Goal: Transaction & Acquisition: Purchase product/service

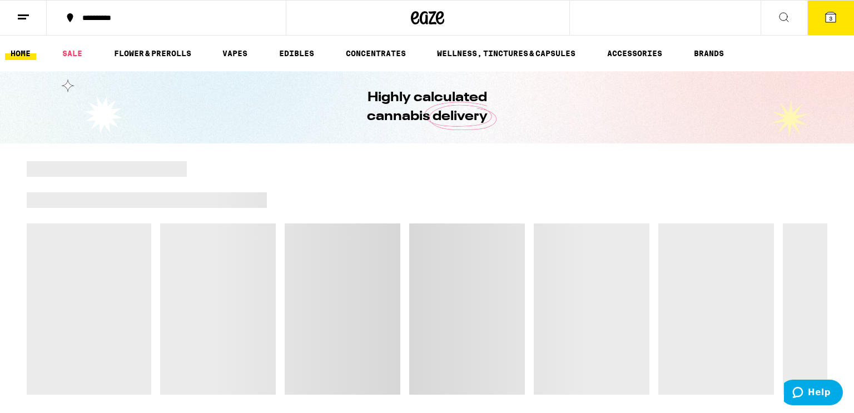
click at [829, 18] on span "3" at bounding box center [830, 18] width 3 height 7
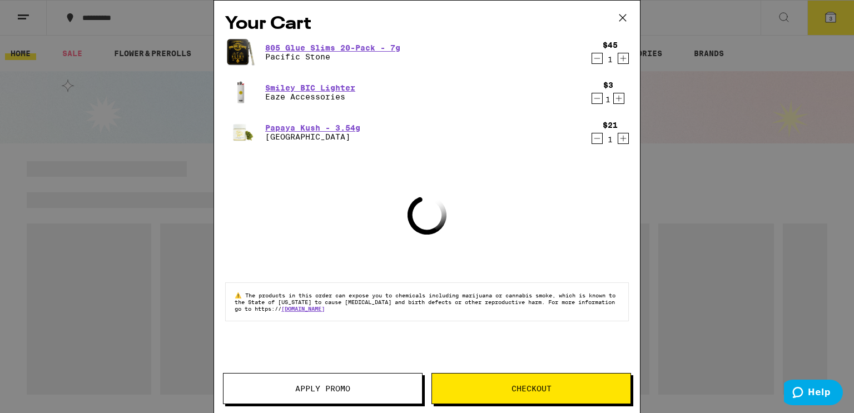
click at [592, 59] on button "Decrement" at bounding box center [597, 58] width 11 height 11
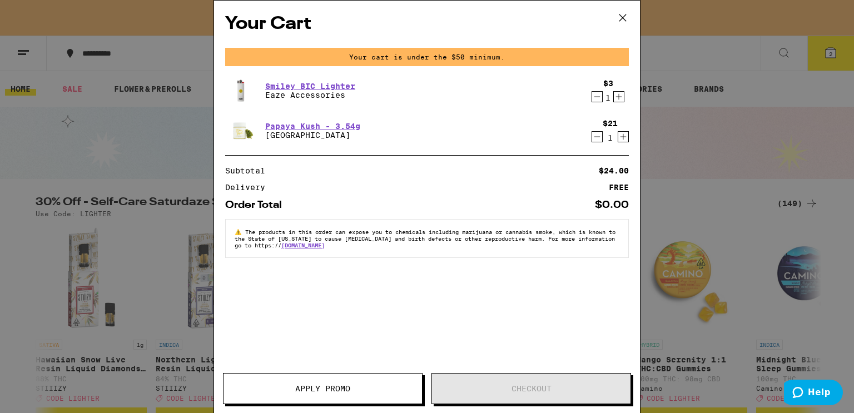
click at [598, 98] on icon "Decrement" at bounding box center [597, 96] width 10 height 13
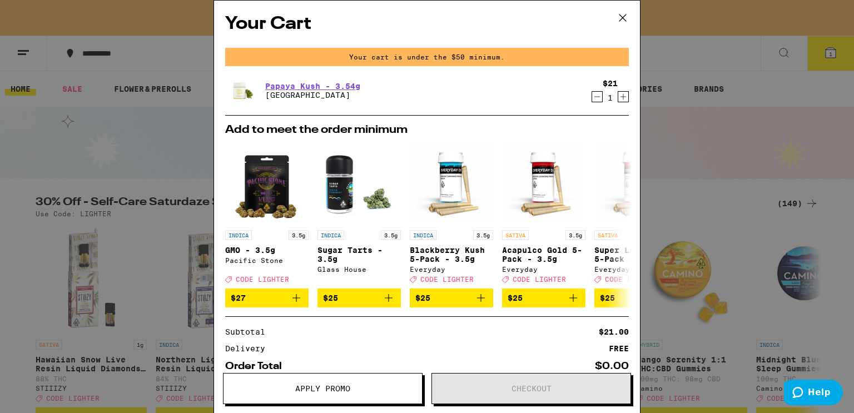
click at [598, 98] on icon "Decrement" at bounding box center [597, 96] width 10 height 13
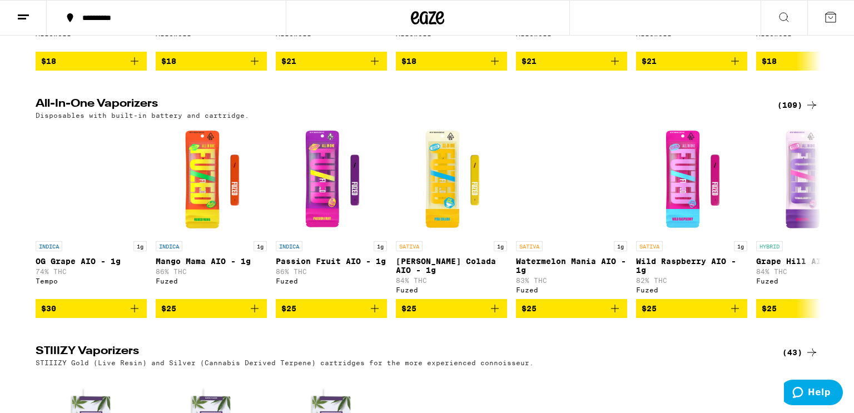
scroll to position [1313, 0]
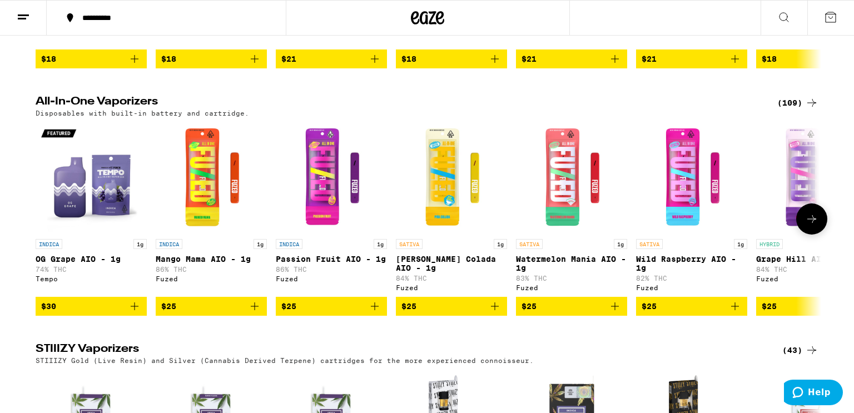
click at [805, 226] on icon at bounding box center [811, 218] width 13 height 13
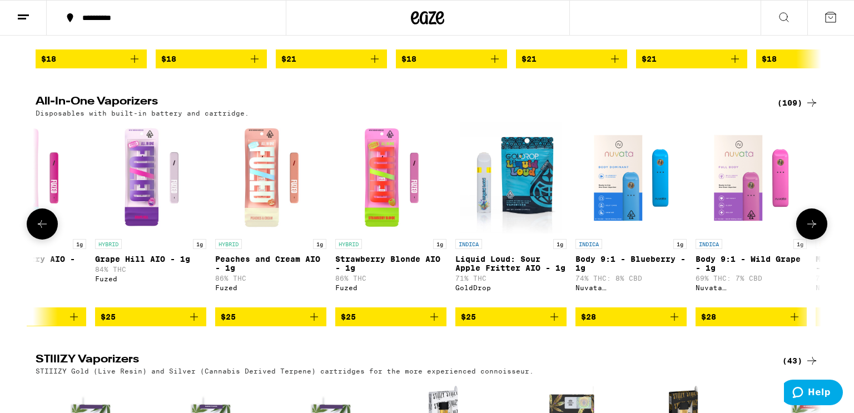
scroll to position [0, 662]
click at [805, 231] on icon at bounding box center [811, 223] width 13 height 13
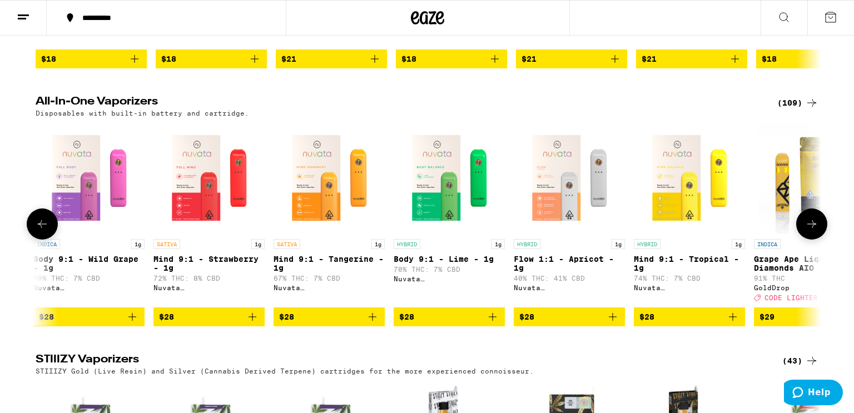
click at [805, 231] on icon at bounding box center [811, 223] width 13 height 13
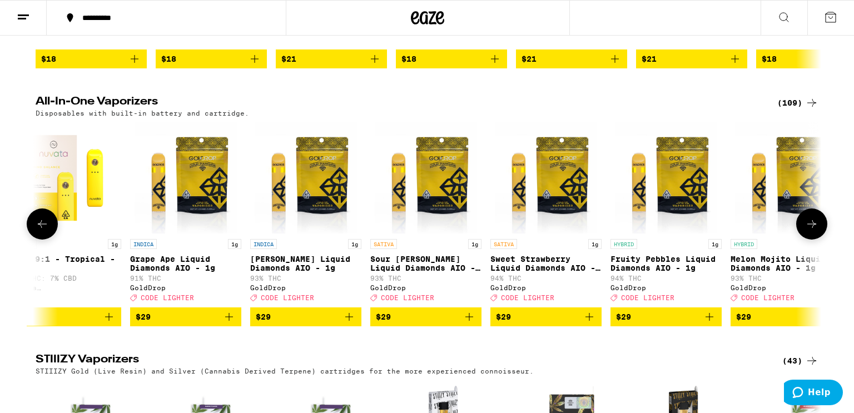
scroll to position [0, 1986]
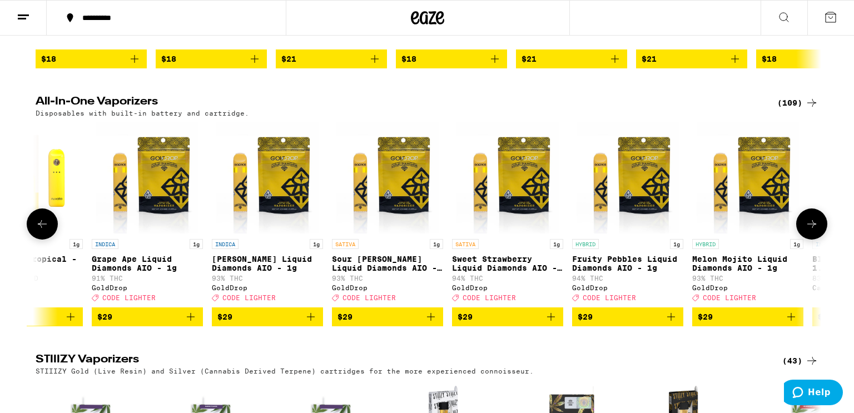
click at [805, 231] on icon at bounding box center [811, 223] width 13 height 13
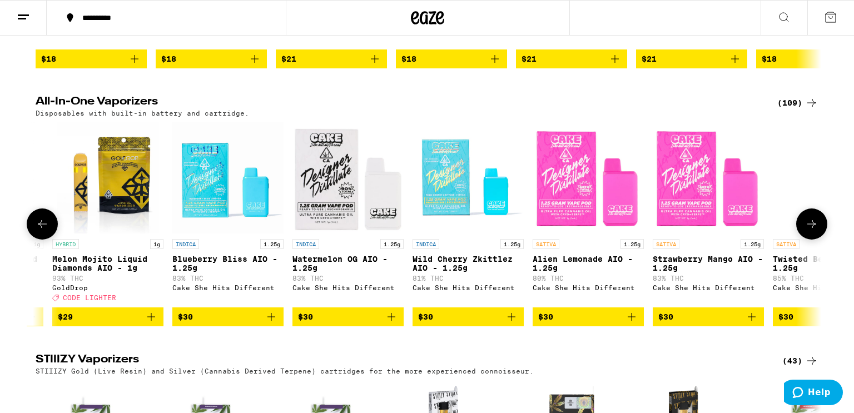
scroll to position [0, 2648]
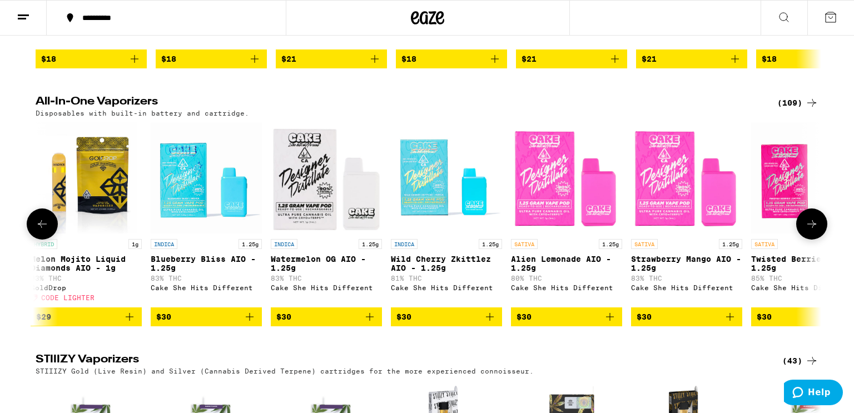
click at [805, 231] on icon at bounding box center [811, 223] width 13 height 13
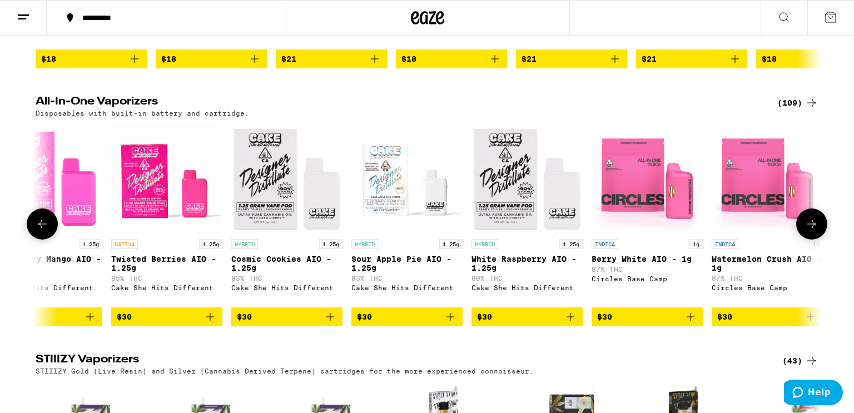
scroll to position [0, 3310]
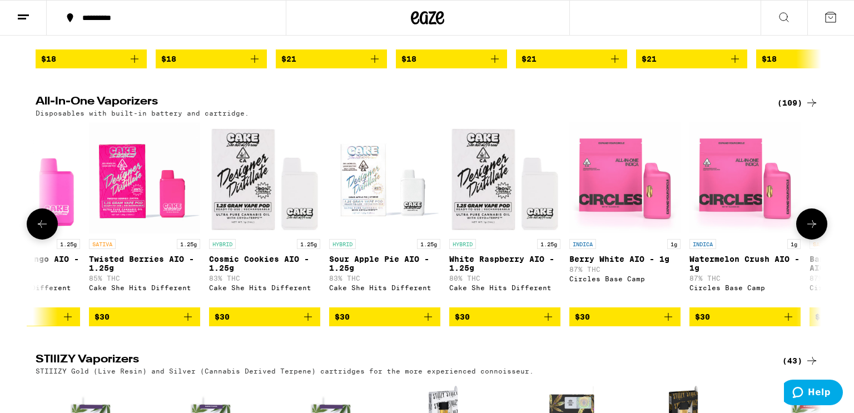
click at [805, 231] on icon at bounding box center [811, 223] width 13 height 13
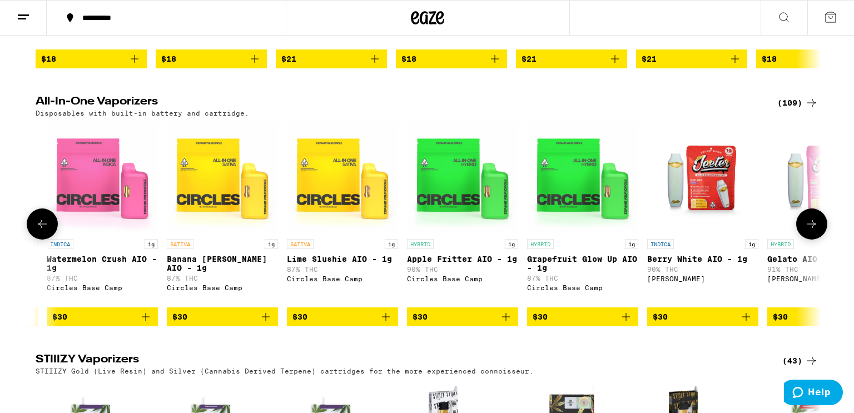
scroll to position [0, 3972]
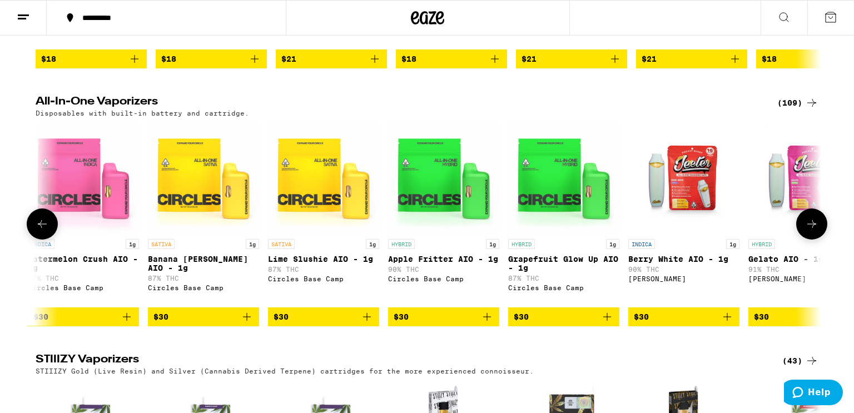
click at [811, 231] on icon at bounding box center [811, 223] width 13 height 13
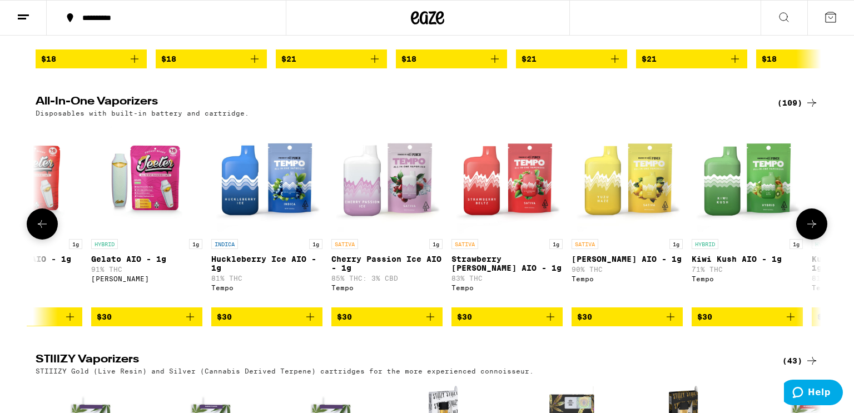
scroll to position [0, 4634]
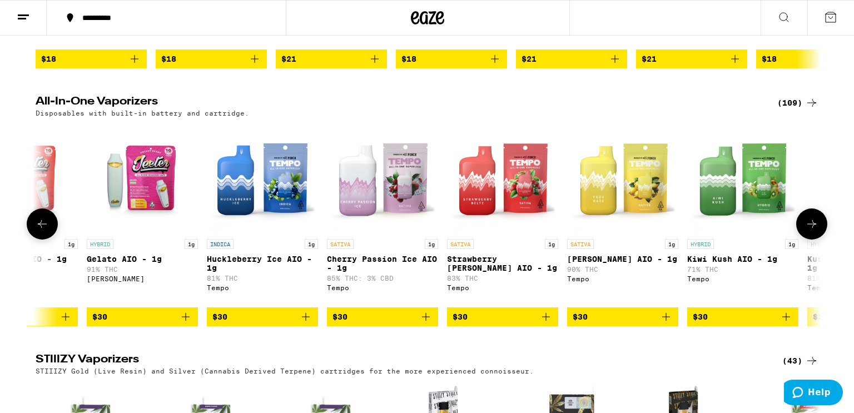
click at [811, 231] on icon at bounding box center [811, 223] width 13 height 13
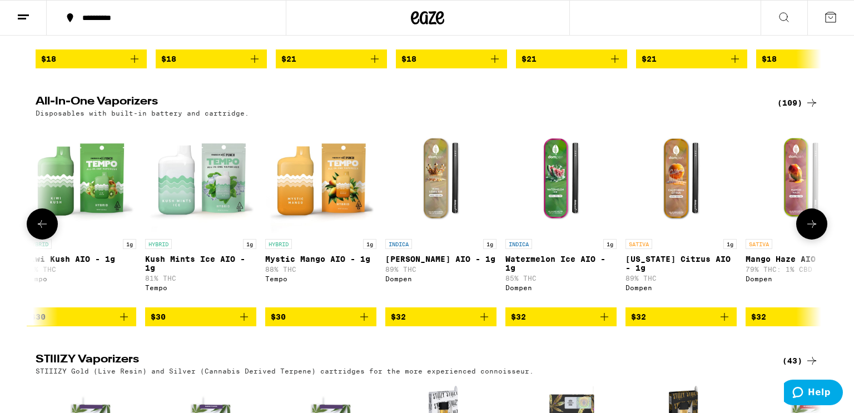
click at [811, 231] on icon at bounding box center [811, 223] width 13 height 13
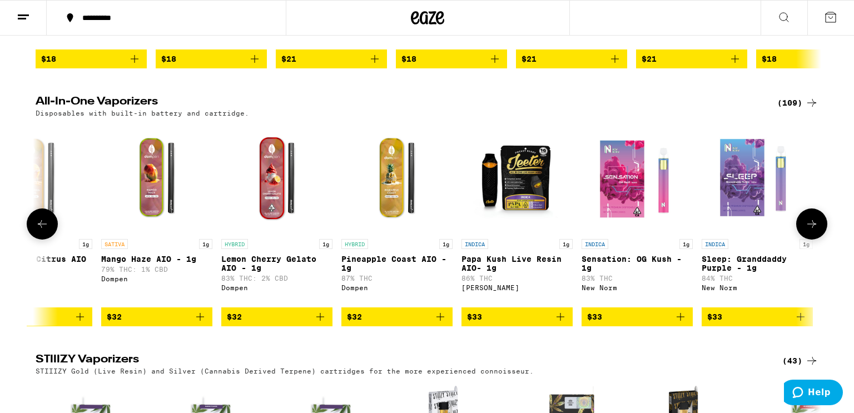
scroll to position [0, 5959]
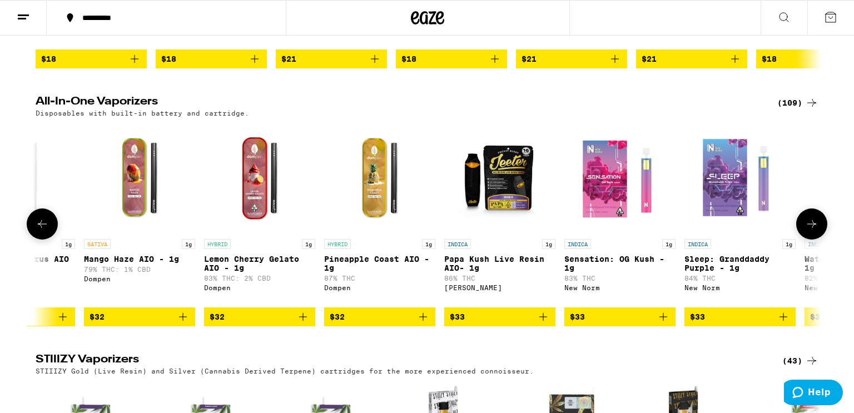
click at [811, 231] on icon at bounding box center [811, 223] width 13 height 13
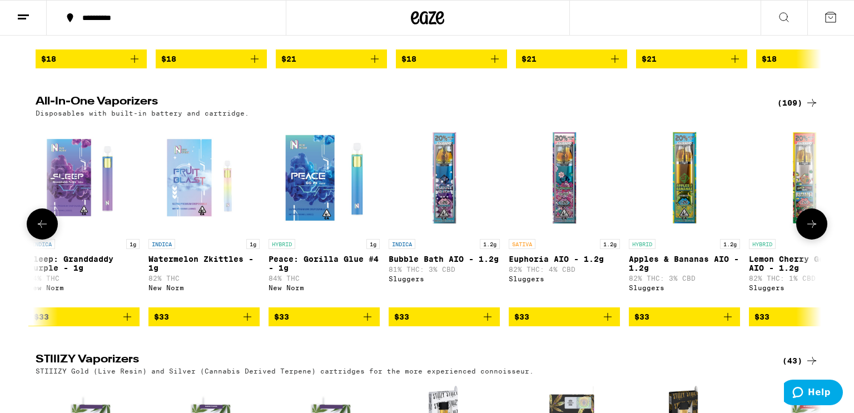
scroll to position [0, 6621]
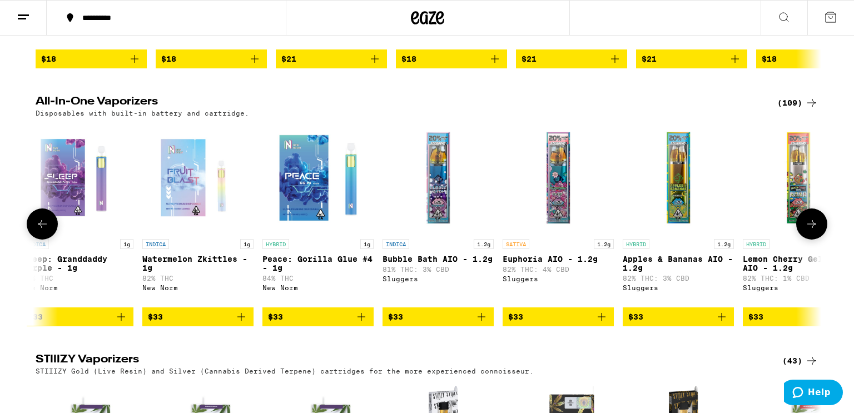
click at [811, 231] on icon at bounding box center [811, 223] width 13 height 13
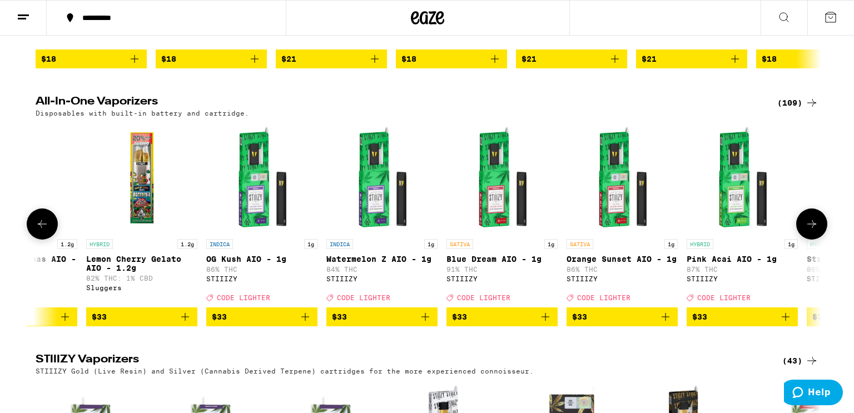
scroll to position [0, 7283]
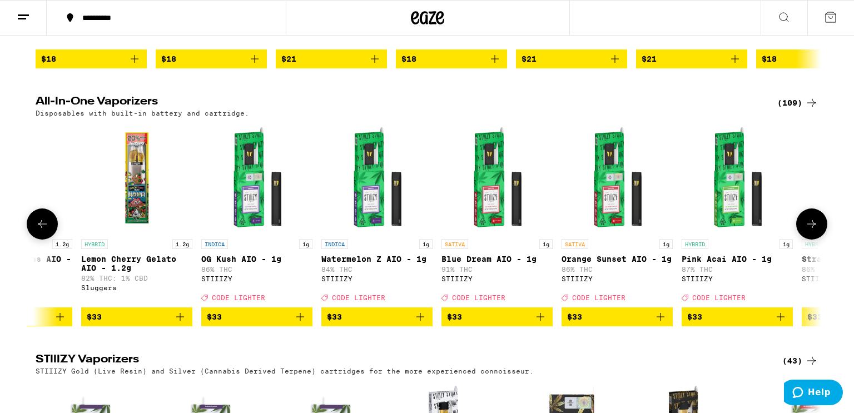
click at [811, 231] on icon at bounding box center [811, 223] width 13 height 13
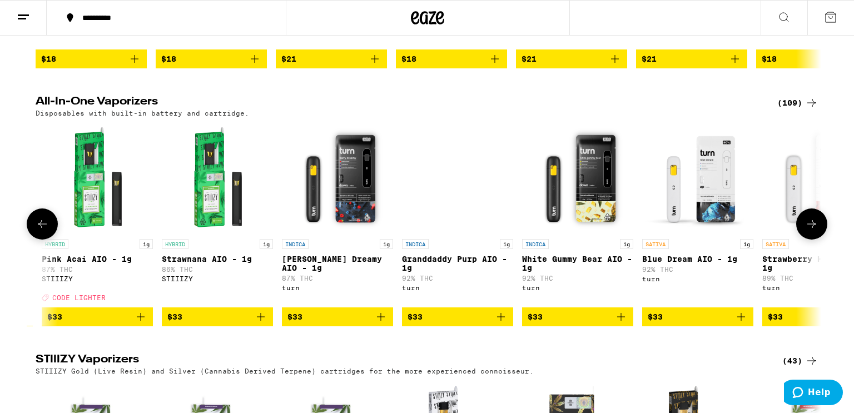
scroll to position [0, 7945]
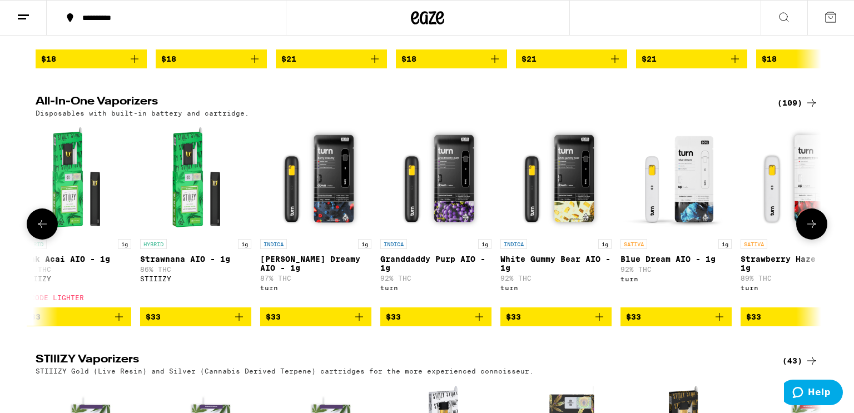
click at [811, 231] on icon at bounding box center [811, 223] width 13 height 13
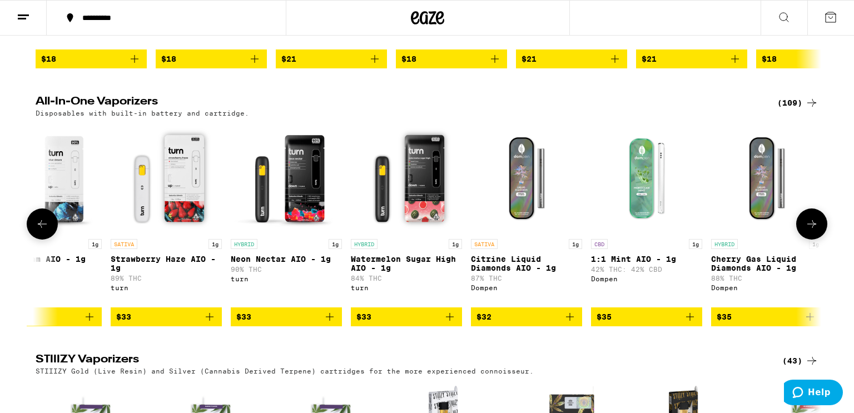
scroll to position [0, 8607]
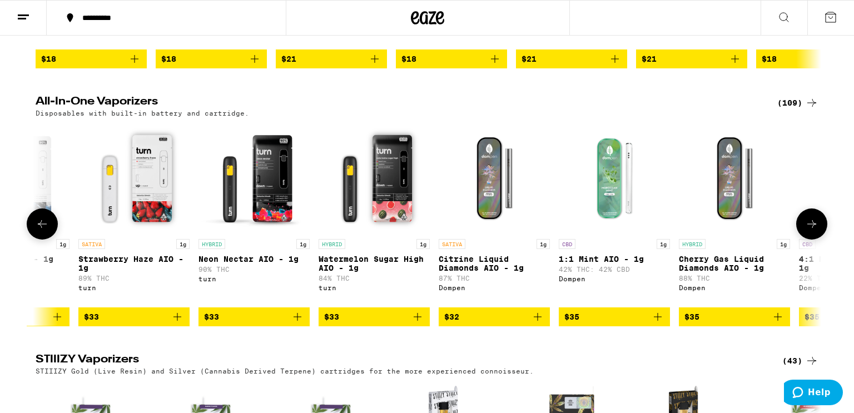
click at [811, 231] on icon at bounding box center [811, 223] width 13 height 13
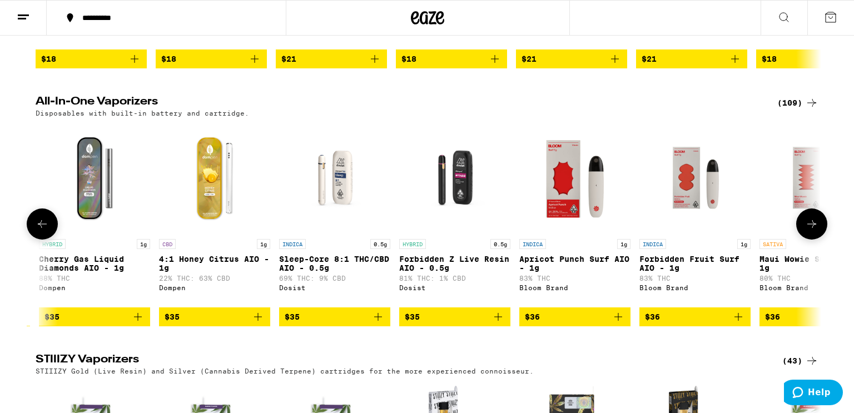
scroll to position [0, 9269]
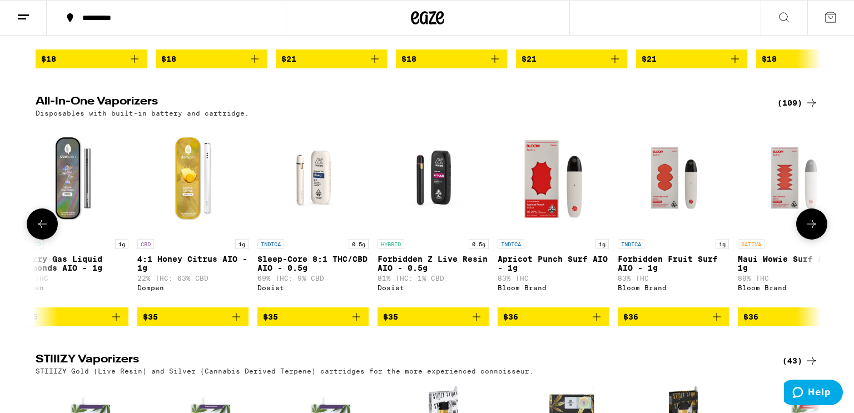
click at [811, 231] on icon at bounding box center [811, 223] width 13 height 13
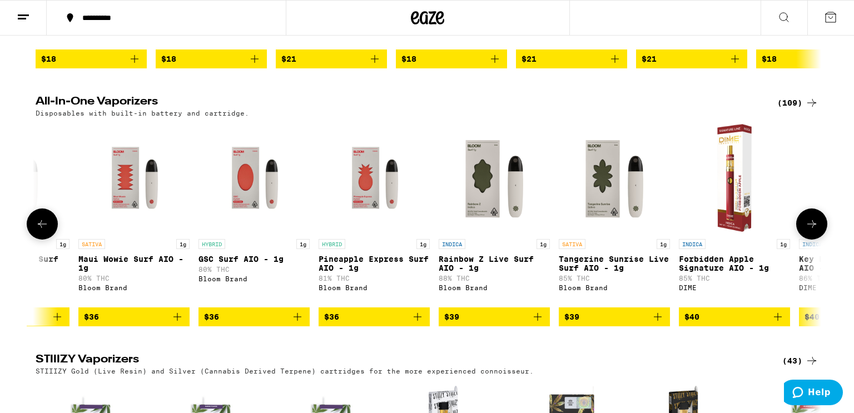
scroll to position [0, 9931]
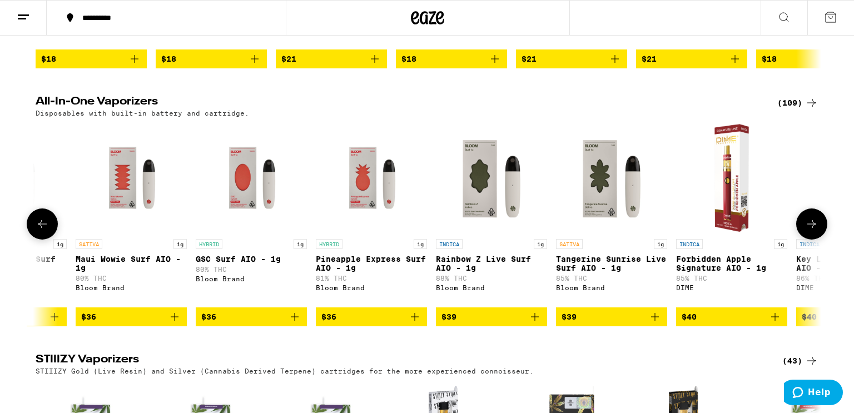
click at [811, 231] on icon at bounding box center [811, 223] width 13 height 13
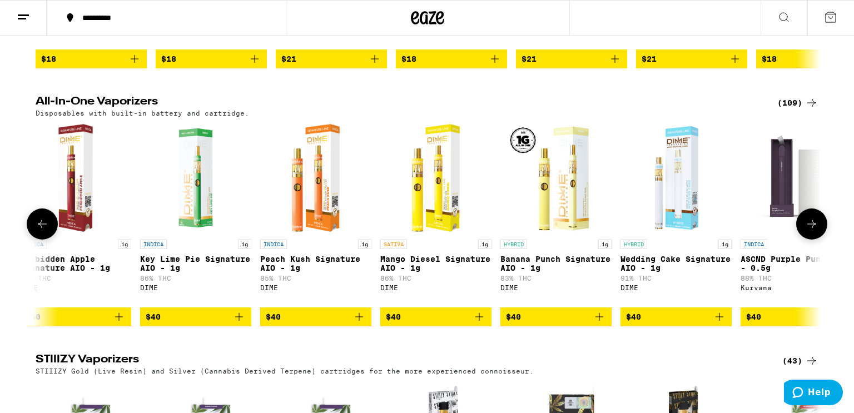
scroll to position [0, 10593]
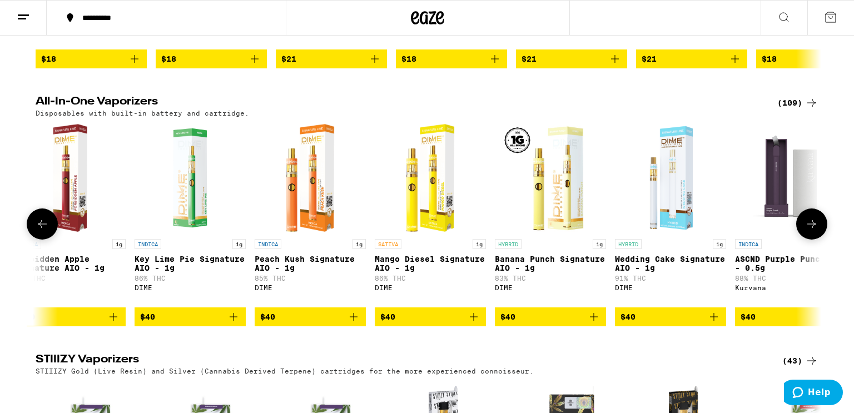
click at [659, 211] on img "Open page for Wedding Cake Signature AIO - 1g from DIME" at bounding box center [670, 177] width 111 height 111
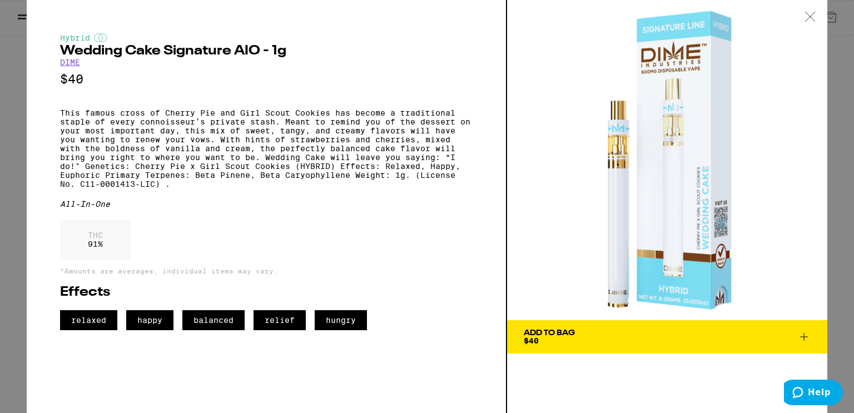
click at [805, 13] on icon at bounding box center [810, 17] width 11 height 10
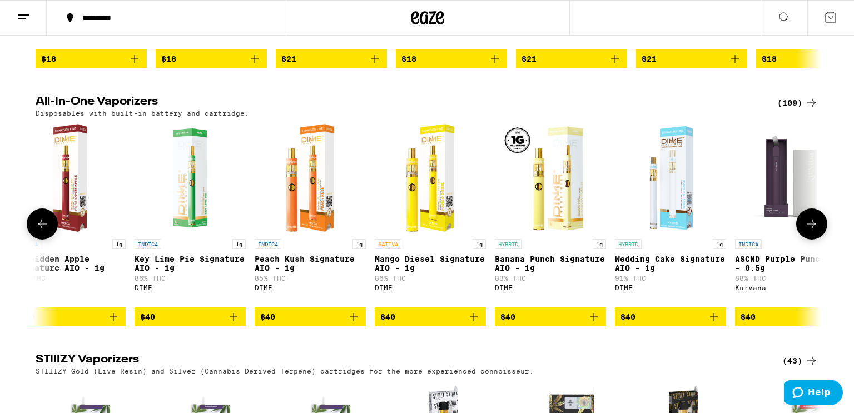
click at [815, 240] on button at bounding box center [811, 224] width 31 height 31
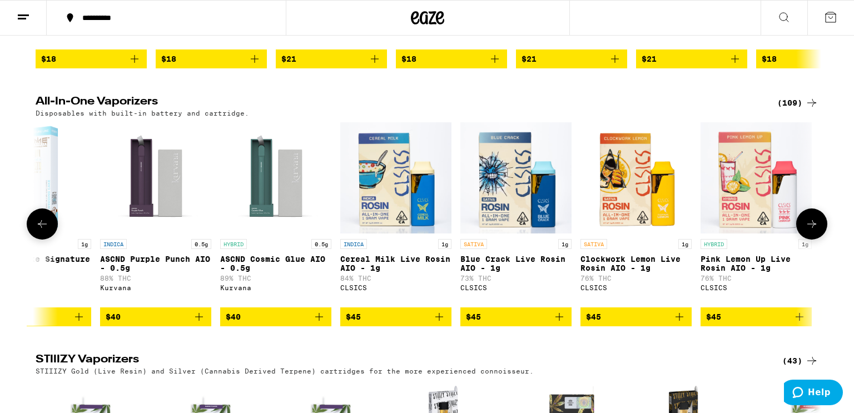
scroll to position [0, 11255]
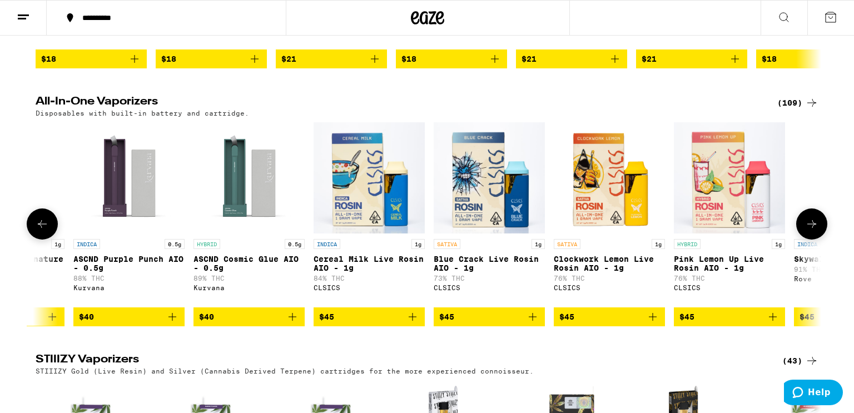
click at [807, 231] on icon at bounding box center [811, 223] width 13 height 13
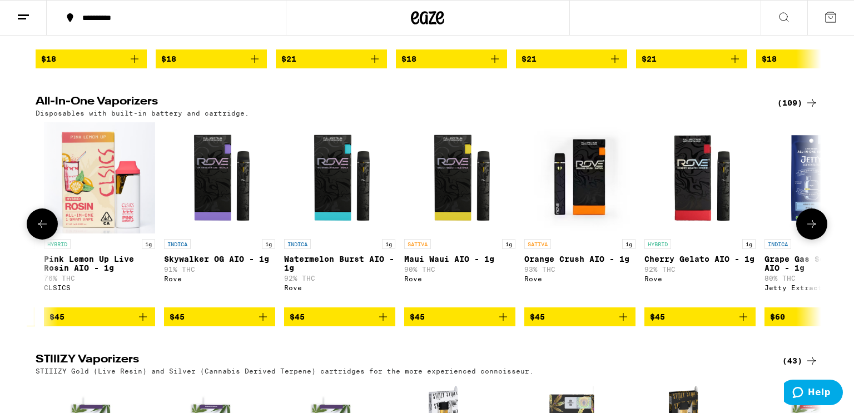
scroll to position [0, 11918]
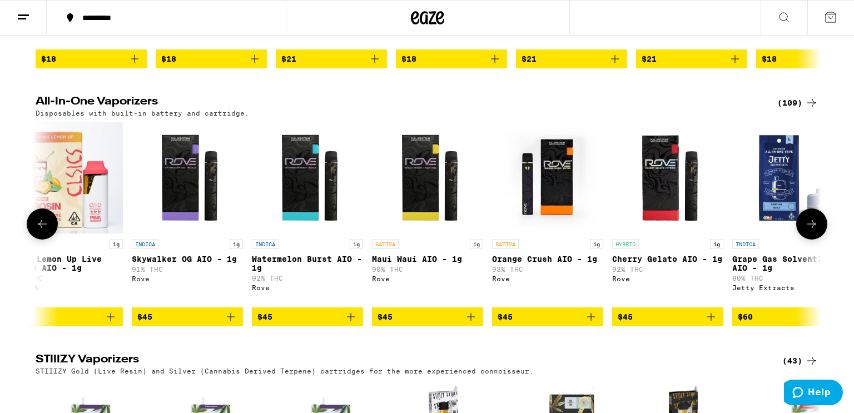
click at [807, 231] on icon at bounding box center [811, 223] width 13 height 13
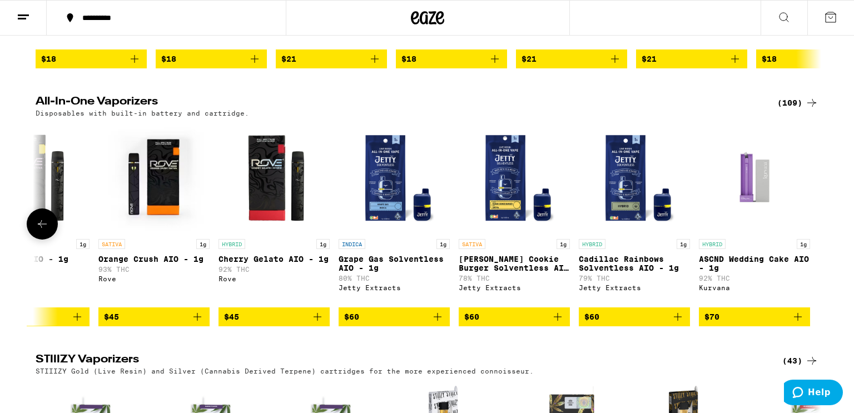
scroll to position [0, 12312]
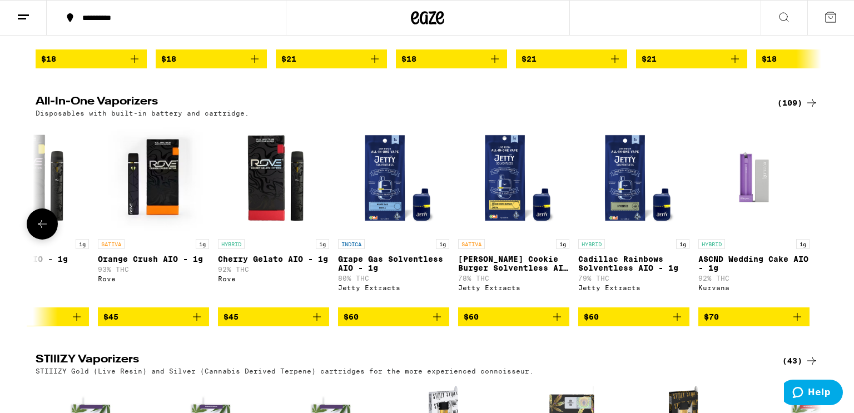
click at [50, 240] on button at bounding box center [42, 224] width 31 height 31
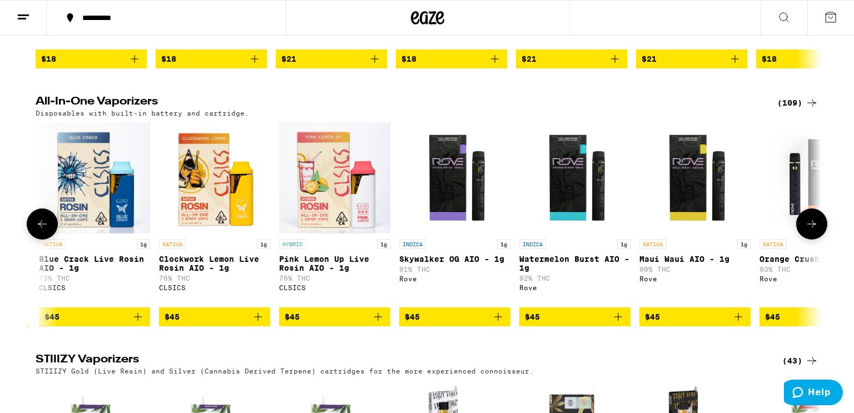
click at [50, 240] on button at bounding box center [42, 224] width 31 height 31
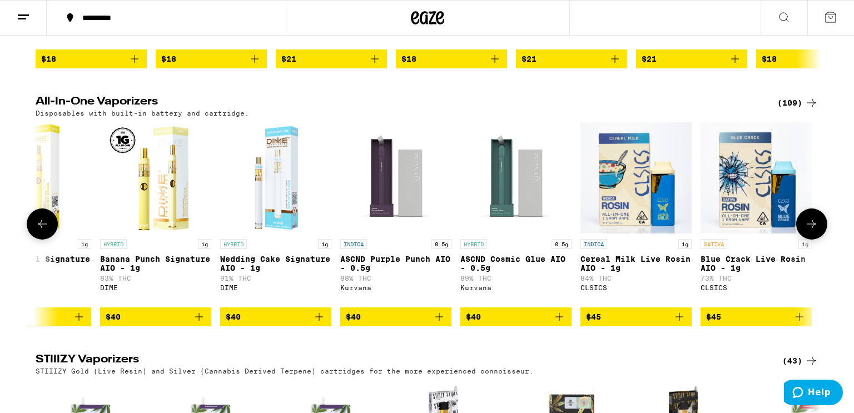
click at [50, 240] on button at bounding box center [42, 224] width 31 height 31
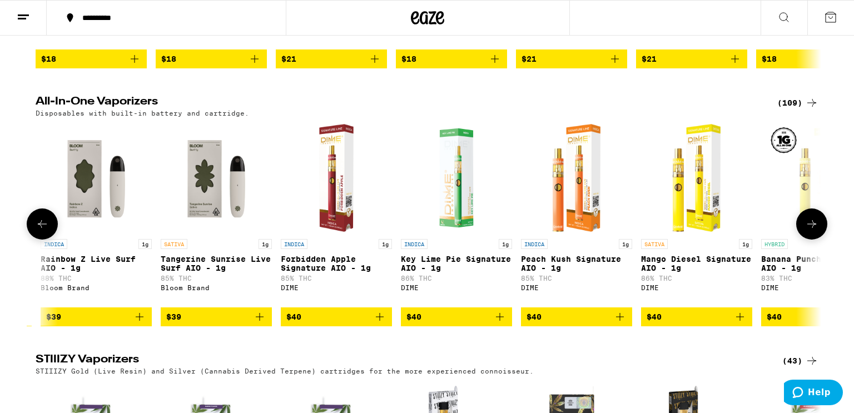
click at [50, 240] on button at bounding box center [42, 224] width 31 height 31
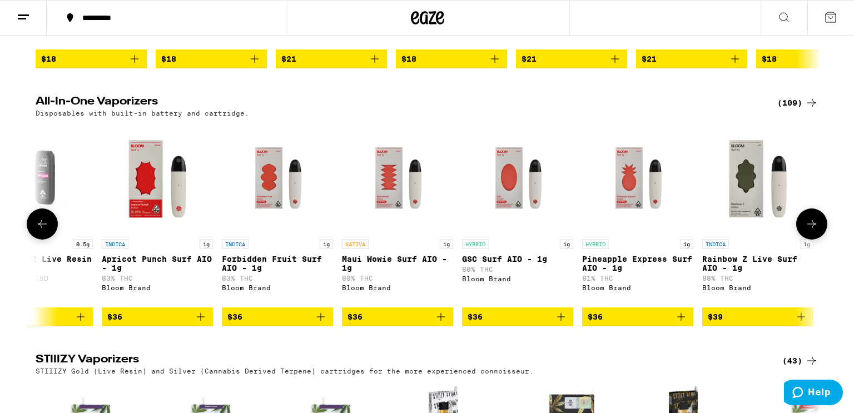
click at [50, 240] on button at bounding box center [42, 224] width 31 height 31
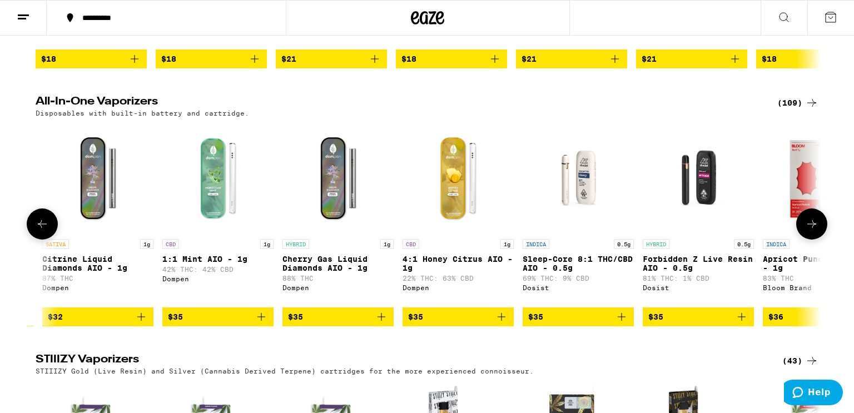
click at [50, 240] on button at bounding box center [42, 224] width 31 height 31
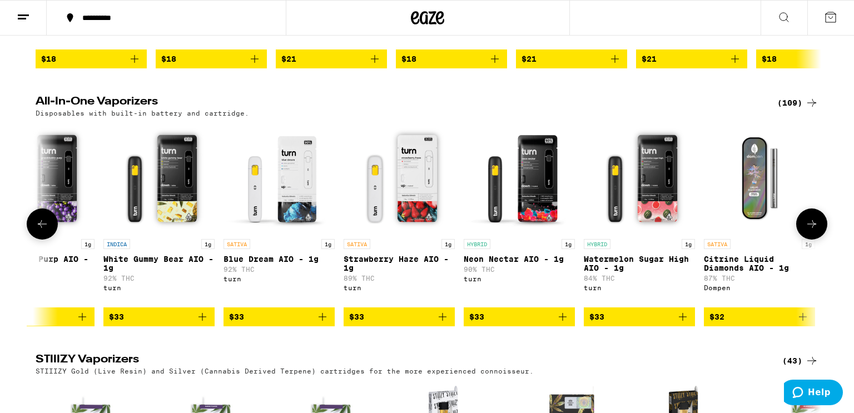
click at [50, 240] on button at bounding box center [42, 224] width 31 height 31
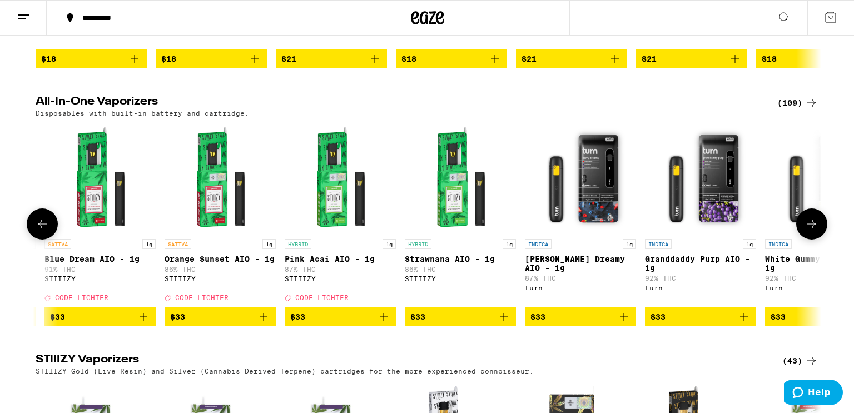
click at [50, 240] on button at bounding box center [42, 224] width 31 height 31
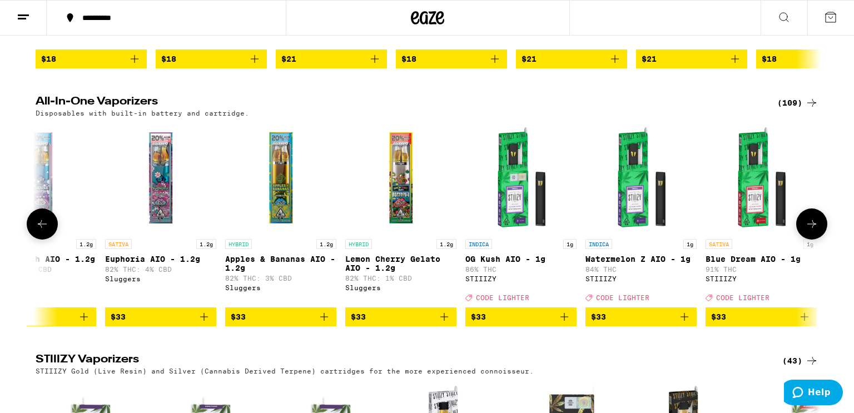
click at [50, 240] on button at bounding box center [42, 224] width 31 height 31
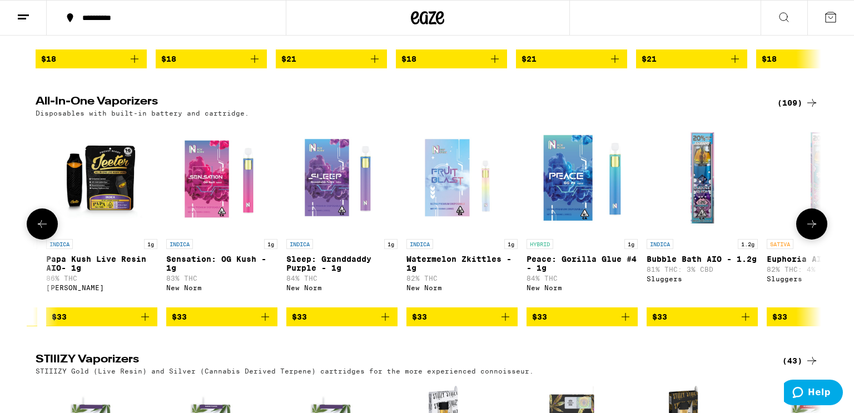
click at [50, 240] on button at bounding box center [42, 224] width 31 height 31
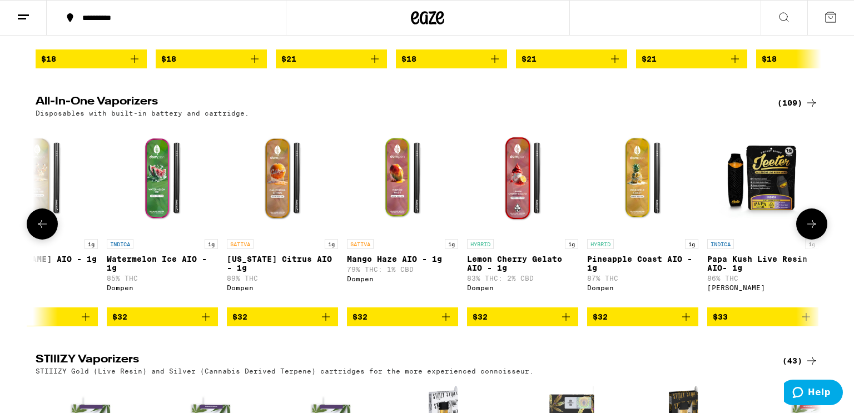
click at [50, 240] on button at bounding box center [42, 224] width 31 height 31
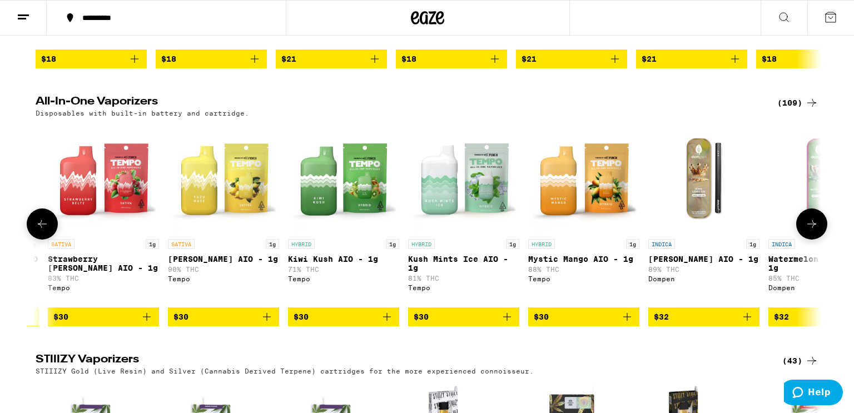
click at [50, 240] on button at bounding box center [42, 224] width 31 height 31
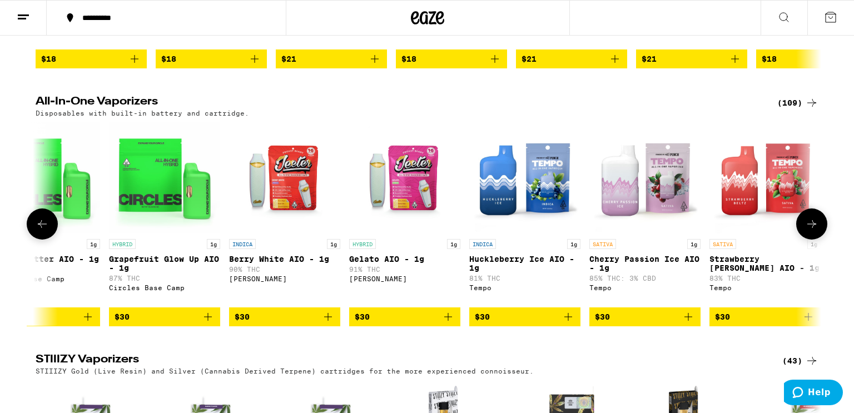
click at [50, 240] on button at bounding box center [42, 224] width 31 height 31
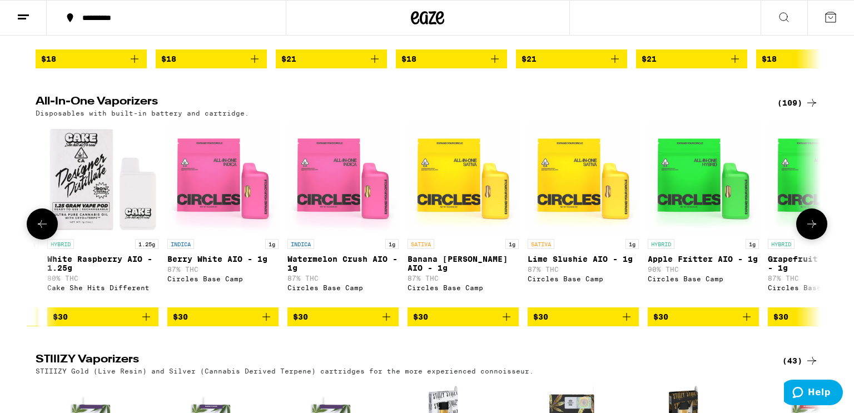
scroll to position [0, 3710]
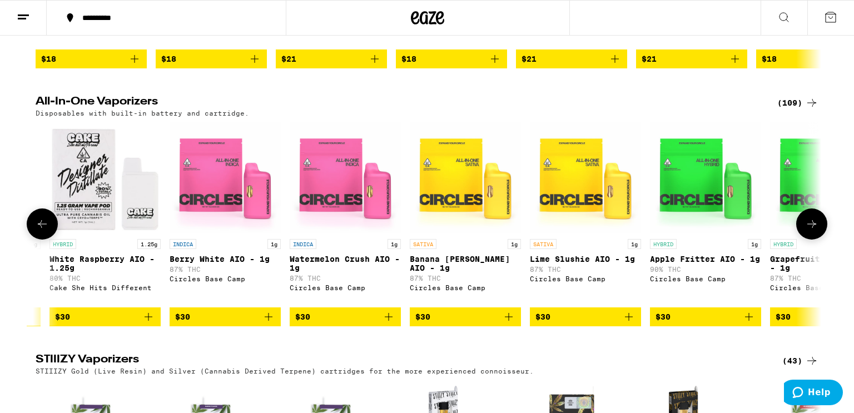
click at [50, 240] on button at bounding box center [42, 224] width 31 height 31
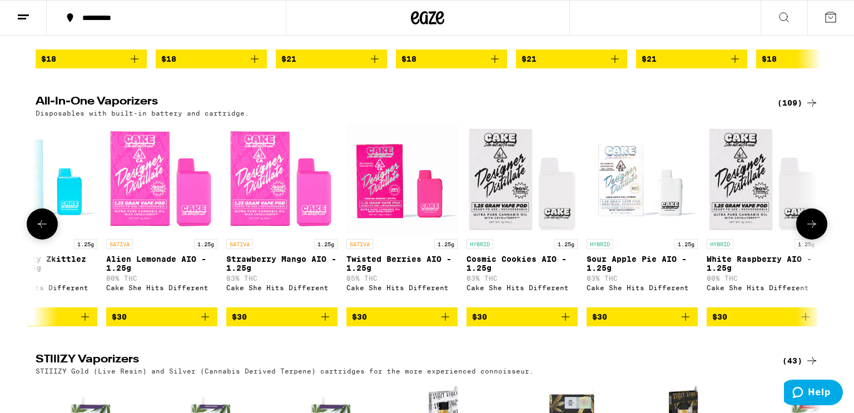
scroll to position [0, 3049]
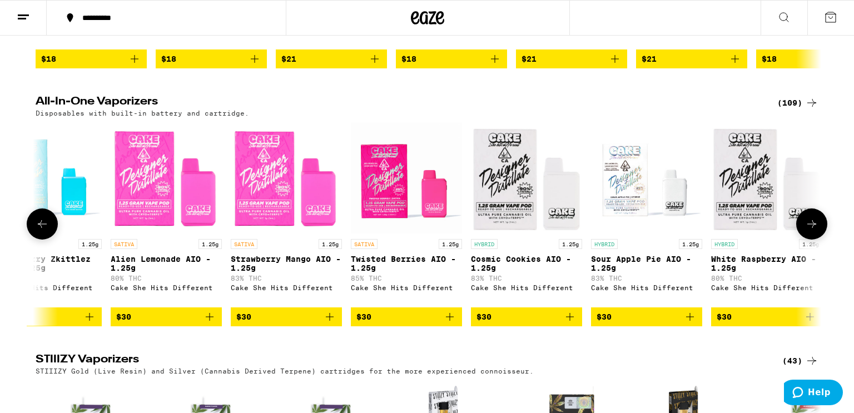
click at [50, 240] on button at bounding box center [42, 224] width 31 height 31
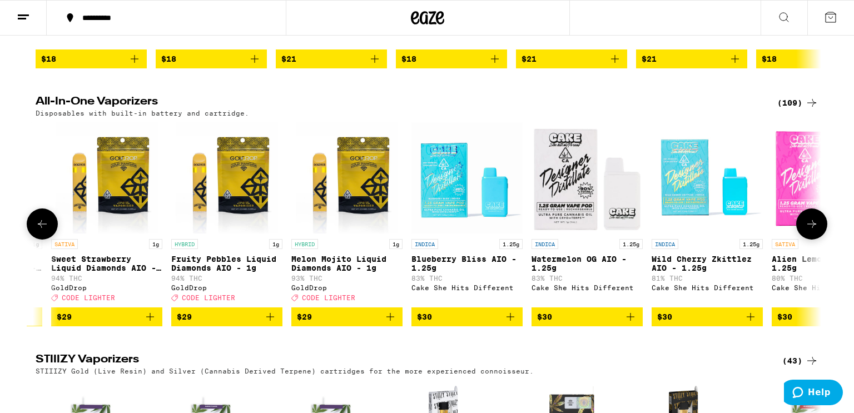
click at [50, 240] on button at bounding box center [42, 224] width 31 height 31
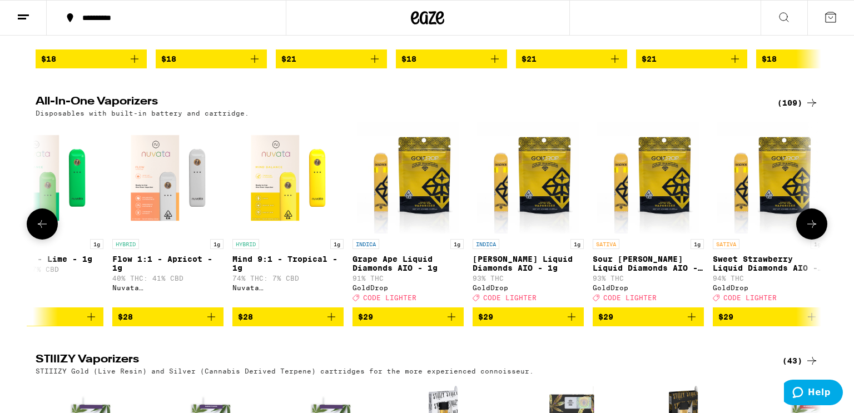
click at [50, 240] on button at bounding box center [42, 224] width 31 height 31
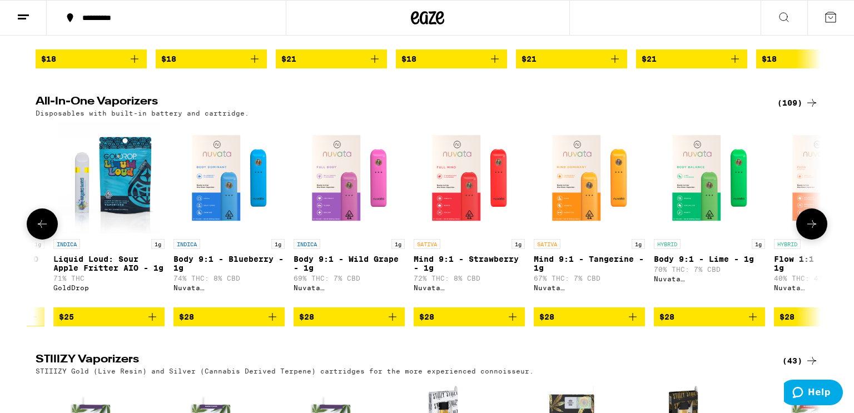
click at [50, 240] on button at bounding box center [42, 224] width 31 height 31
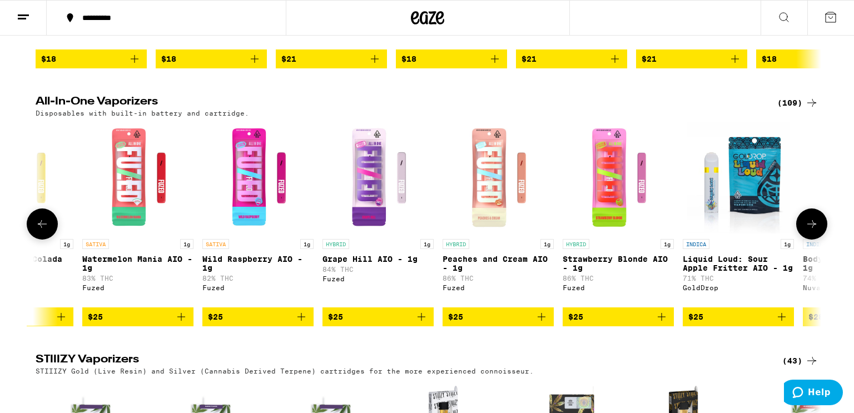
scroll to position [0, 402]
